Goal: Information Seeking & Learning: Compare options

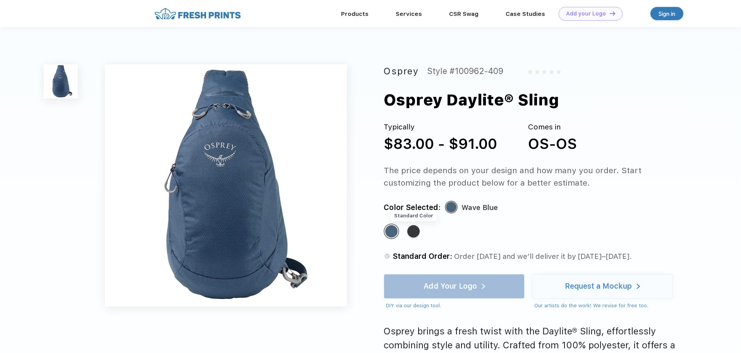
click at [415, 230] on div "Standard Color" at bounding box center [413, 231] width 12 height 12
